Goal: Task Accomplishment & Management: Manage account settings

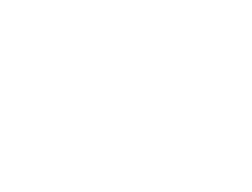
select select "*"
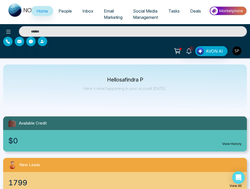
click at [237, 50] on img "button" at bounding box center [236, 50] width 9 height 9
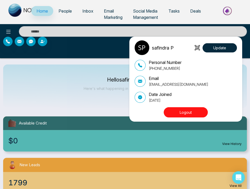
click at [186, 114] on button "Logout" at bounding box center [186, 112] width 44 height 10
click at [190, 124] on div "safindra P Update Personal Number [PHONE_NUMBER] Email [EMAIL_ADDRESS][DOMAIN_N…" at bounding box center [125, 94] width 250 height 189
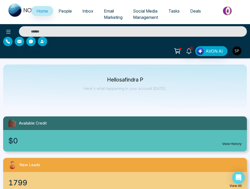
click at [237, 49] on img "button" at bounding box center [236, 50] width 9 height 9
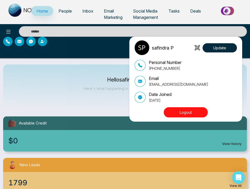
click at [183, 112] on button "Logout" at bounding box center [186, 112] width 44 height 10
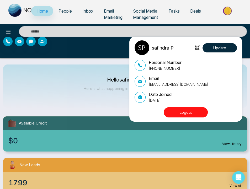
click at [183, 112] on button "Logout" at bounding box center [186, 112] width 44 height 10
click at [180, 111] on button "Logout" at bounding box center [186, 112] width 44 height 10
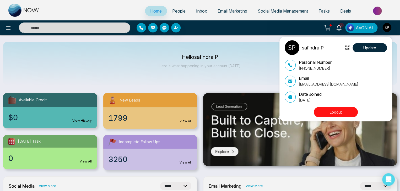
click at [337, 111] on button "Logout" at bounding box center [336, 112] width 44 height 10
click at [334, 109] on button "Logout" at bounding box center [336, 112] width 44 height 10
